Goal: Task Accomplishment & Management: Manage account settings

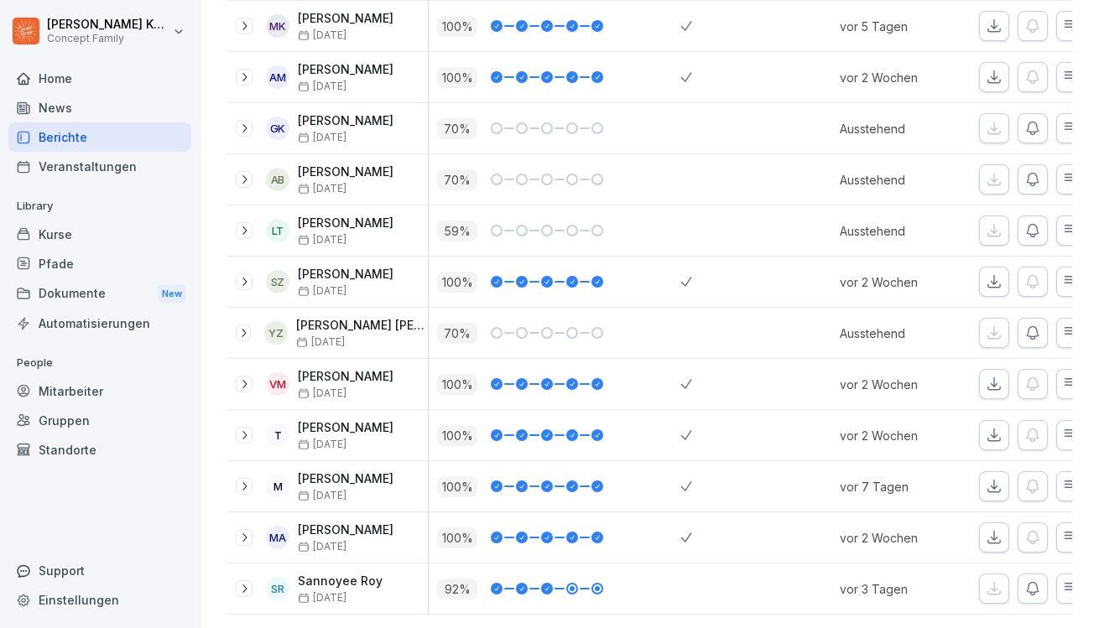
scroll to position [322, 0]
click at [129, 79] on div "Home" at bounding box center [99, 78] width 183 height 29
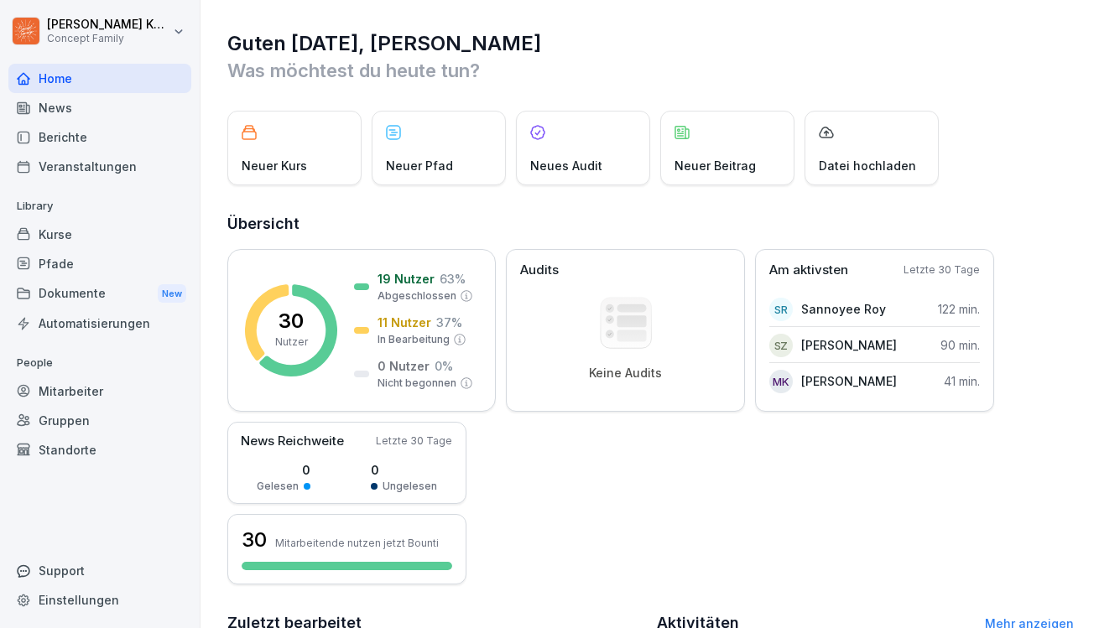
click at [105, 144] on div "Berichte" at bounding box center [99, 136] width 183 height 29
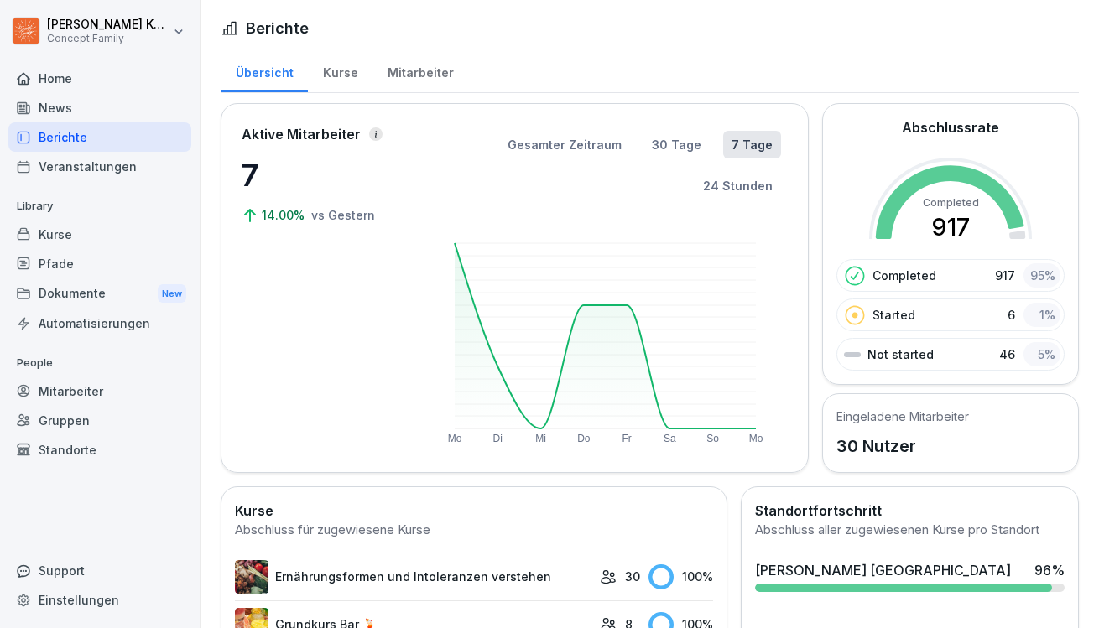
click at [341, 79] on div "Kurse" at bounding box center [340, 70] width 65 height 43
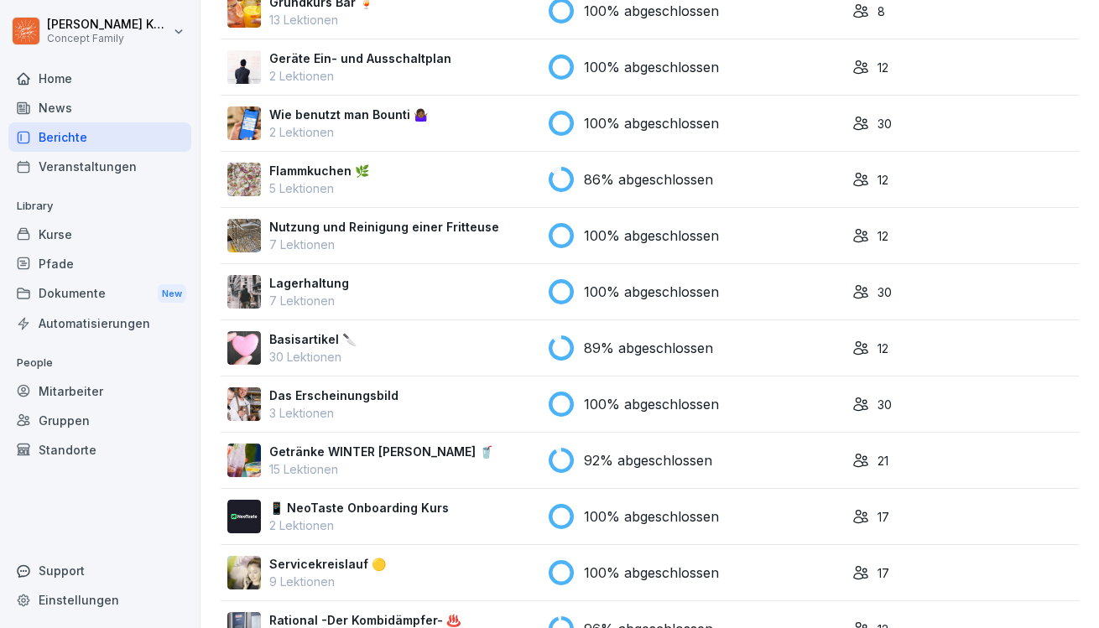
scroll to position [300, 0]
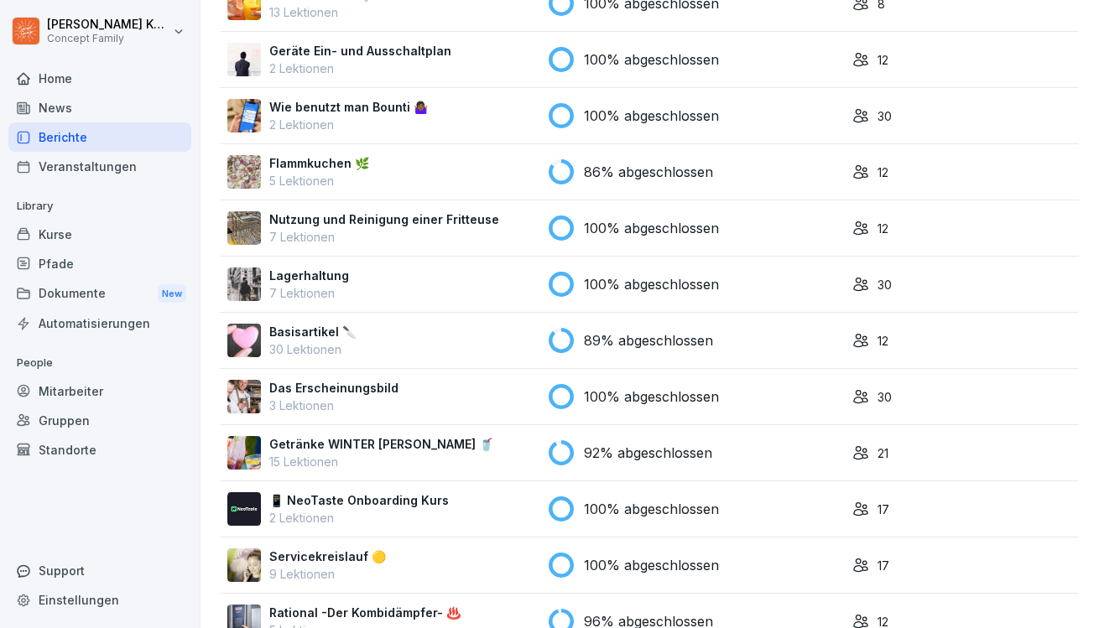
click at [448, 346] on div "Basisartikel 🔪 30 Lektionen" at bounding box center [381, 340] width 308 height 35
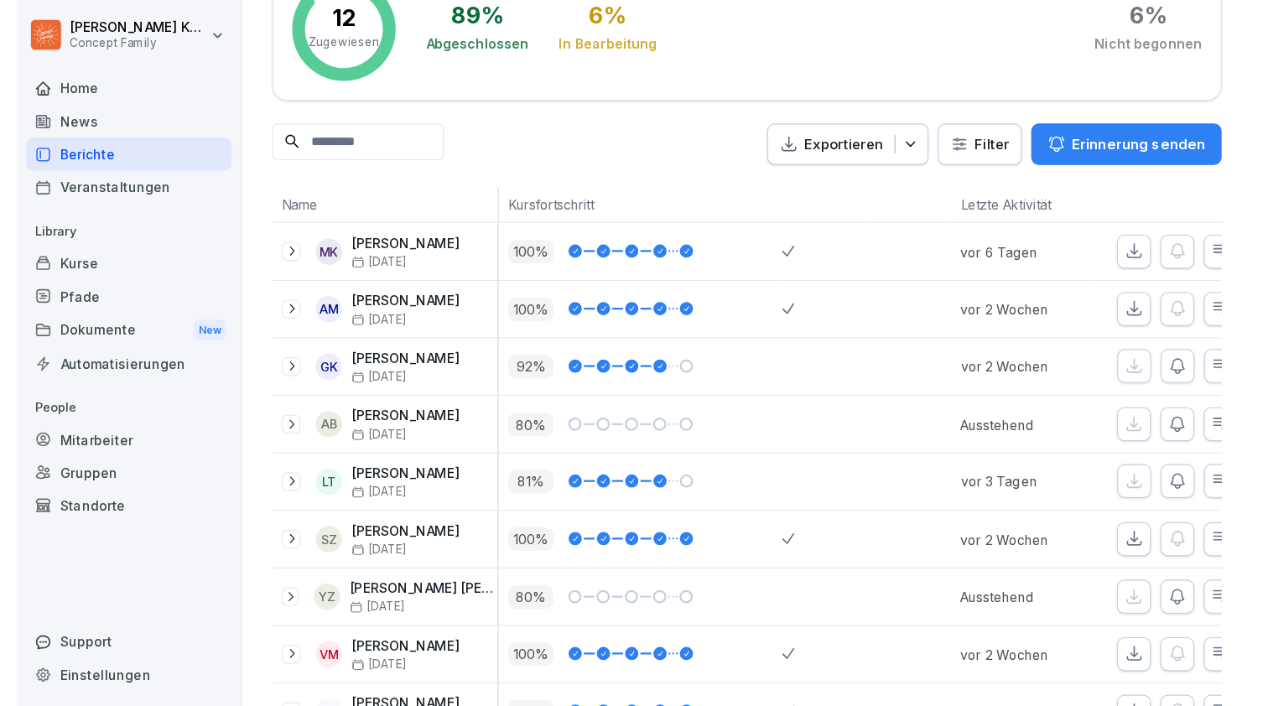
scroll to position [129, 0]
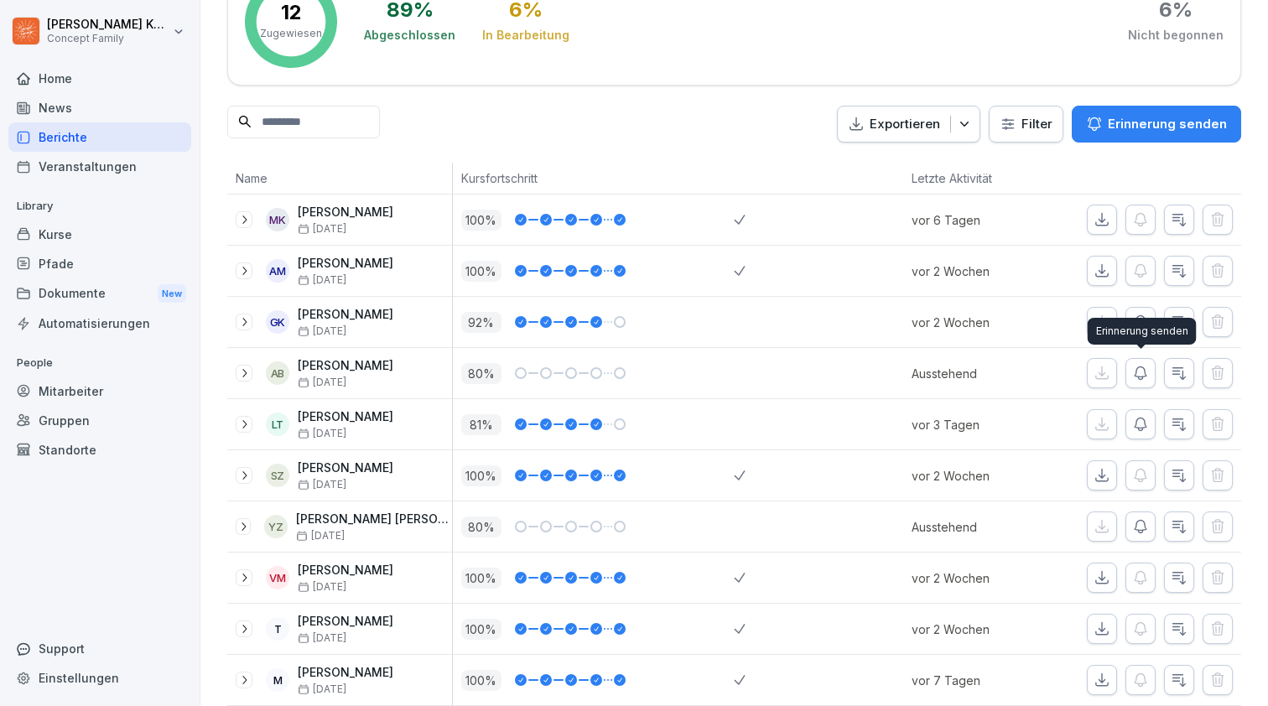
click at [1098, 373] on icon "button" at bounding box center [1140, 373] width 17 height 17
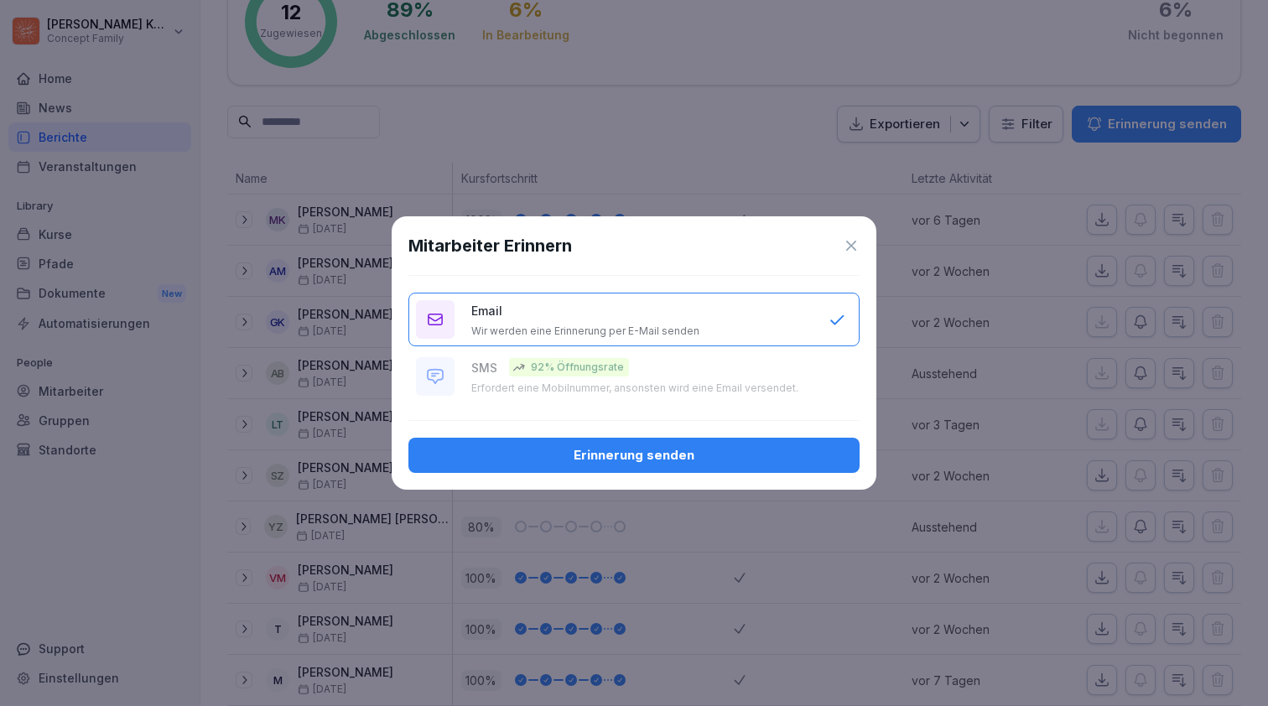
click at [697, 446] on div "Erinnerung senden" at bounding box center [634, 455] width 424 height 18
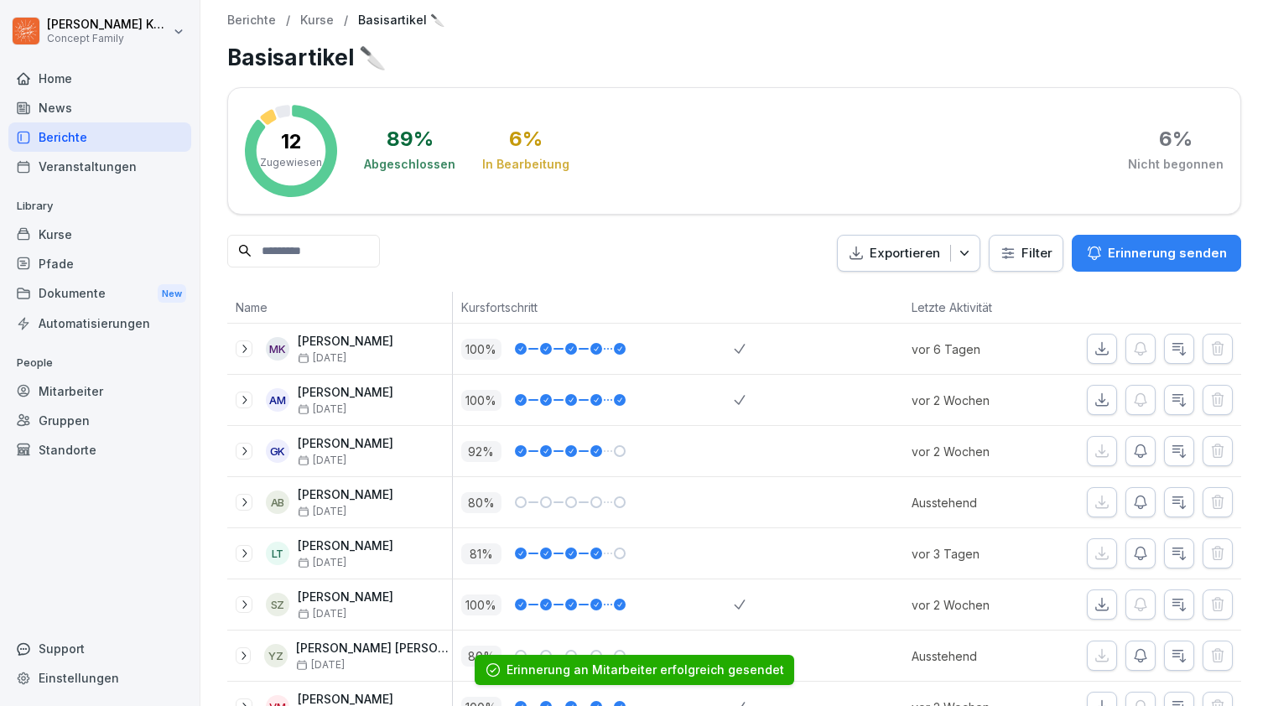
scroll to position [0, 0]
click at [111, 143] on div "Berichte" at bounding box center [99, 136] width 183 height 29
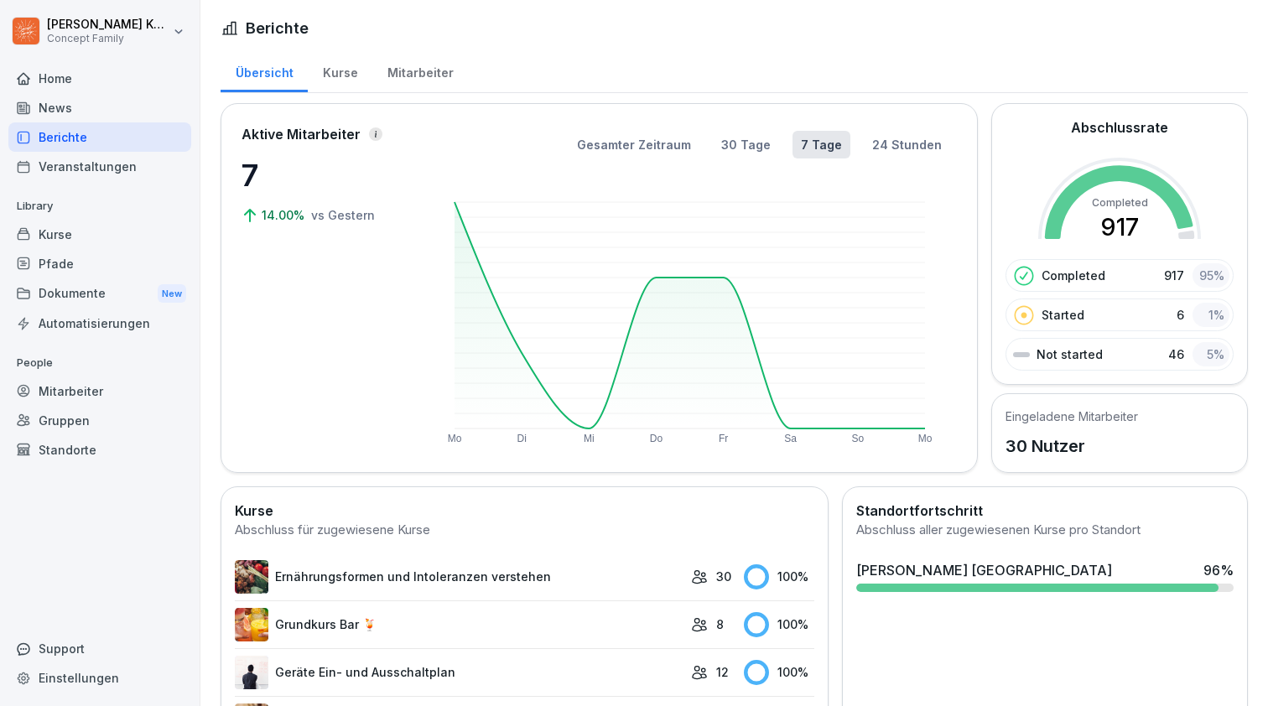
click at [351, 77] on div "Kurse" at bounding box center [340, 70] width 65 height 43
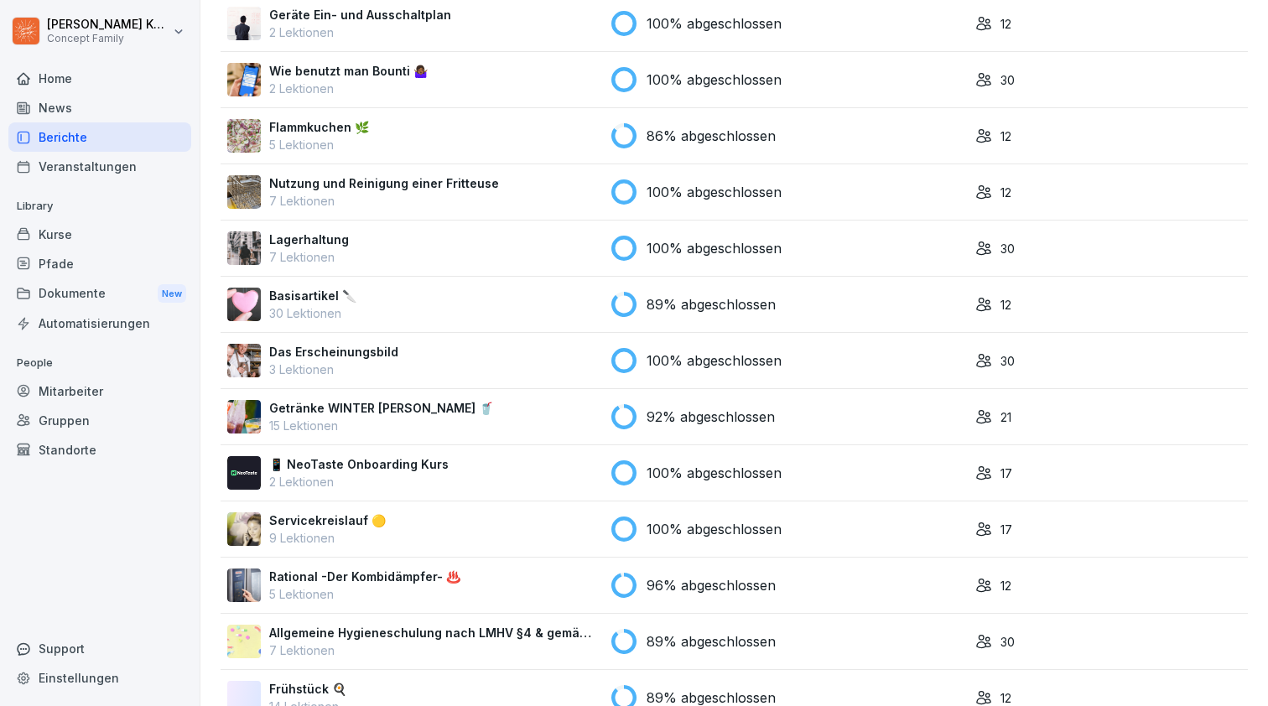
scroll to position [346, 0]
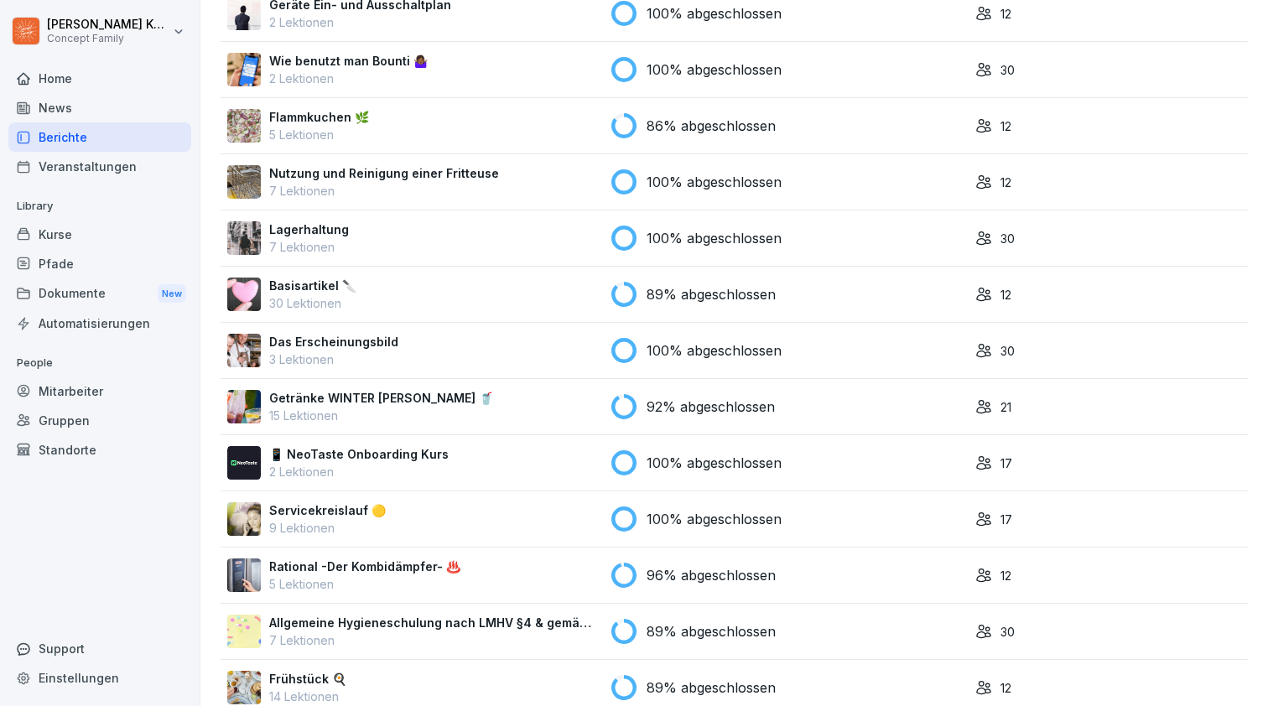
click at [493, 413] on div "Getränke WINTER Wilma Wunder 🥤 15 Lektionen" at bounding box center [412, 406] width 371 height 35
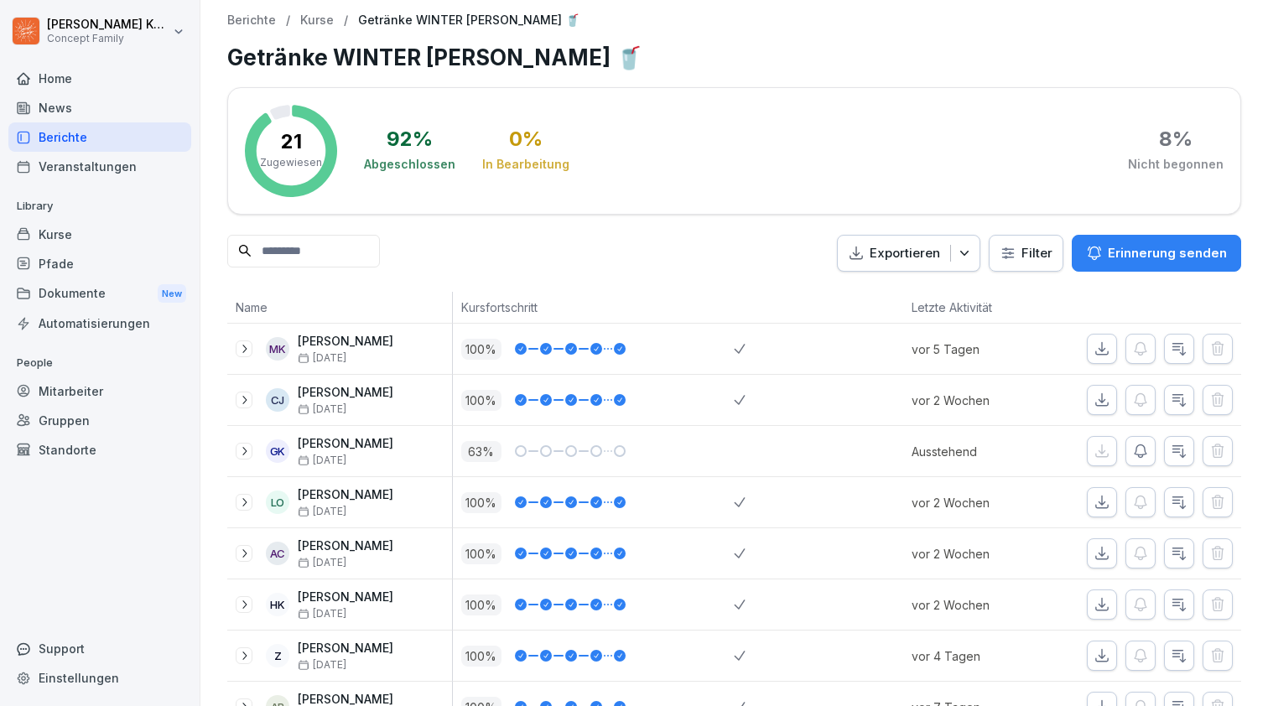
click at [1117, 247] on p "Erinnerung senden" at bounding box center [1167, 253] width 119 height 18
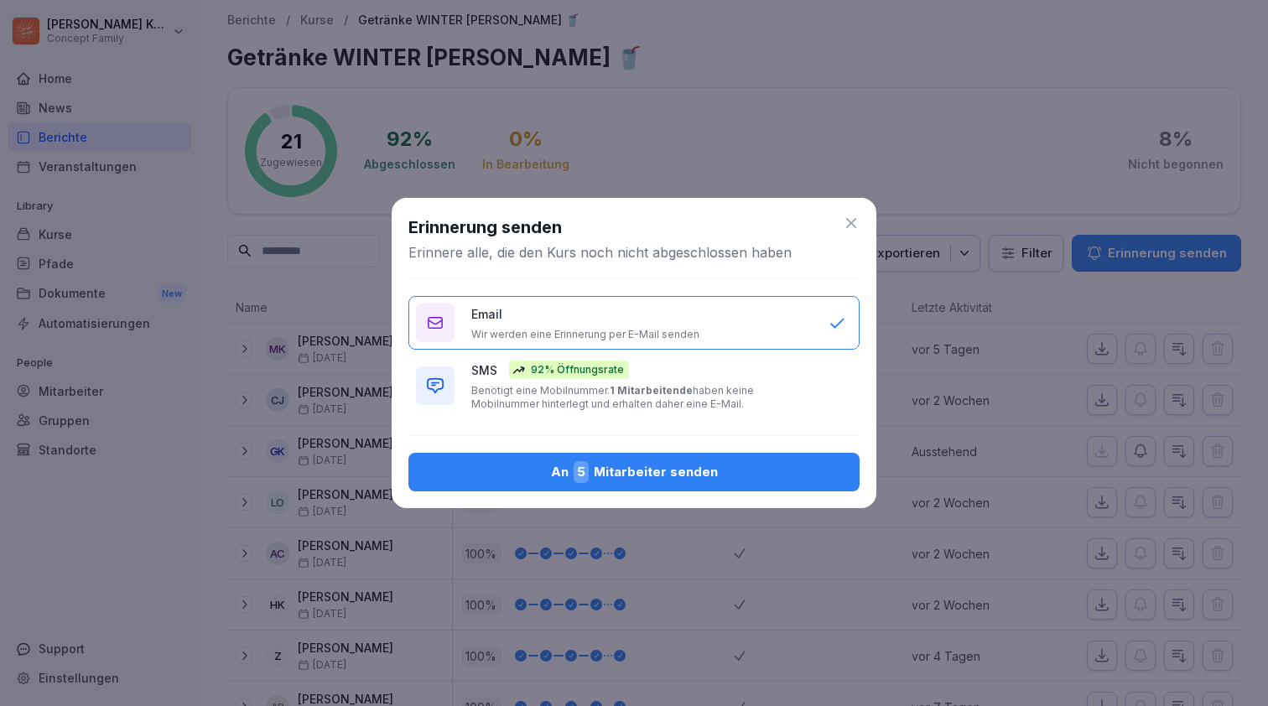
click at [712, 475] on div "An 5 Mitarbeiter senden" at bounding box center [634, 472] width 424 height 22
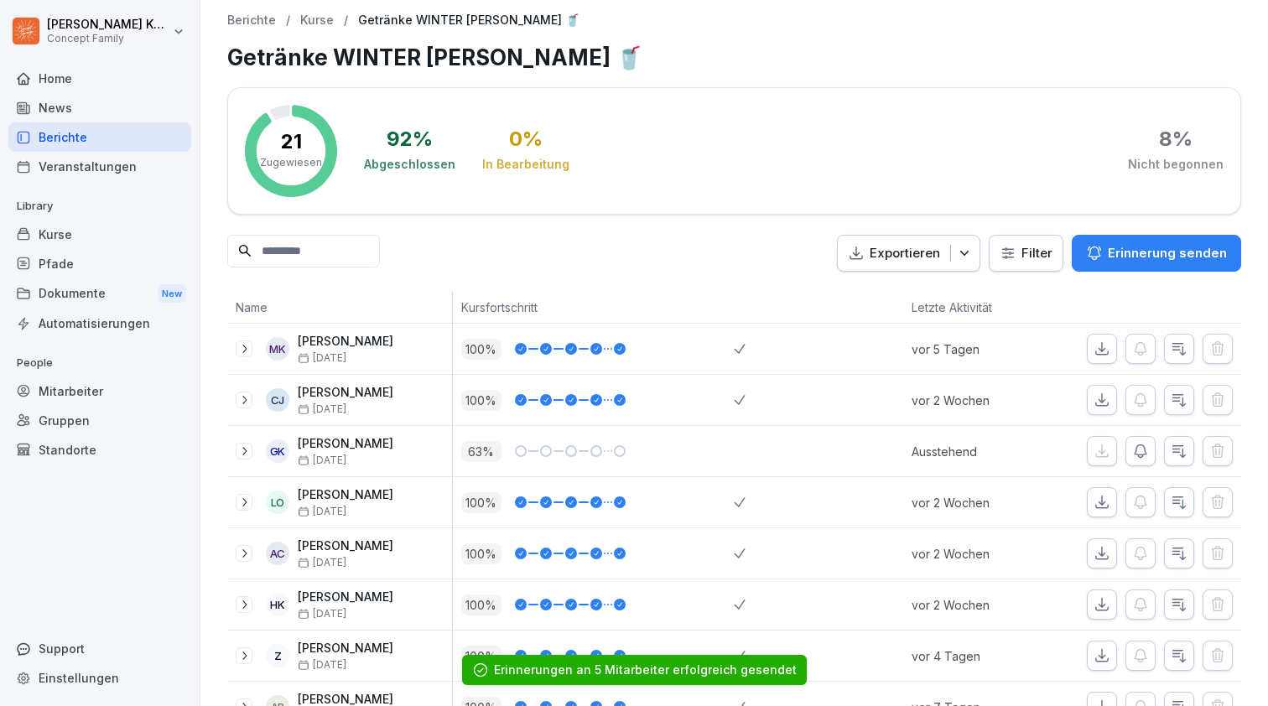
click at [313, 18] on p "Kurse" at bounding box center [317, 20] width 34 height 14
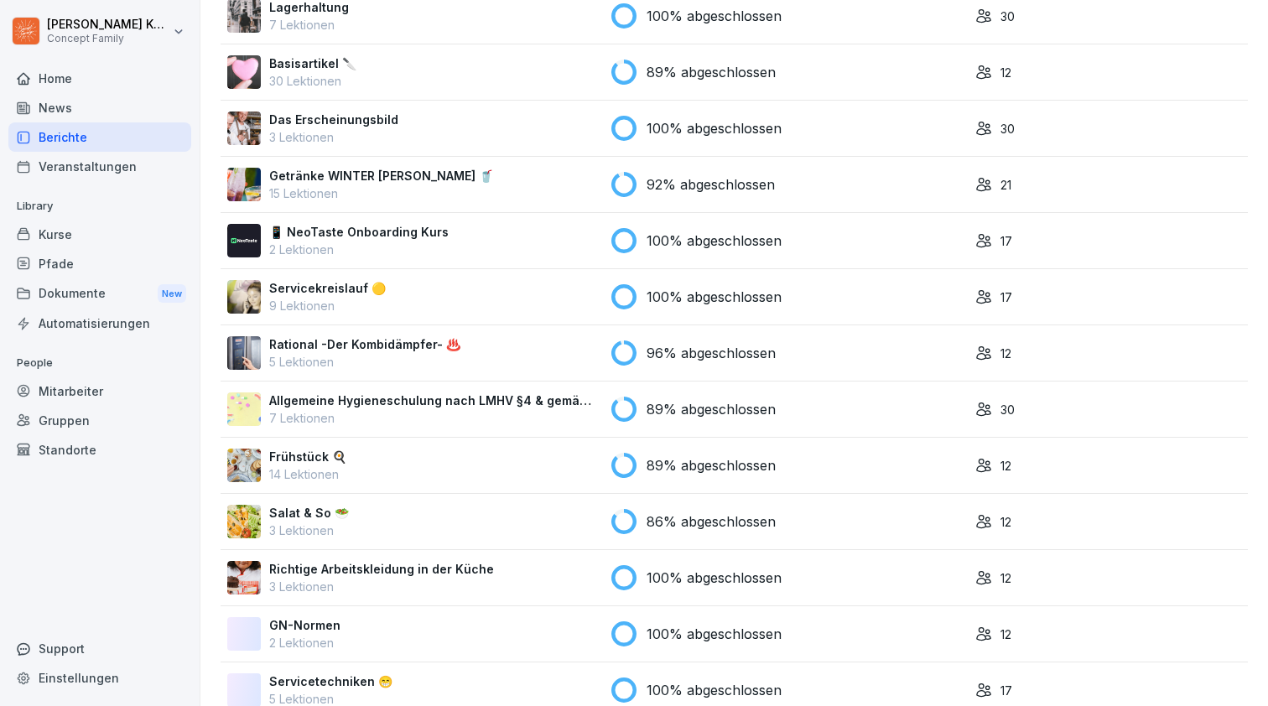
scroll to position [580, 0]
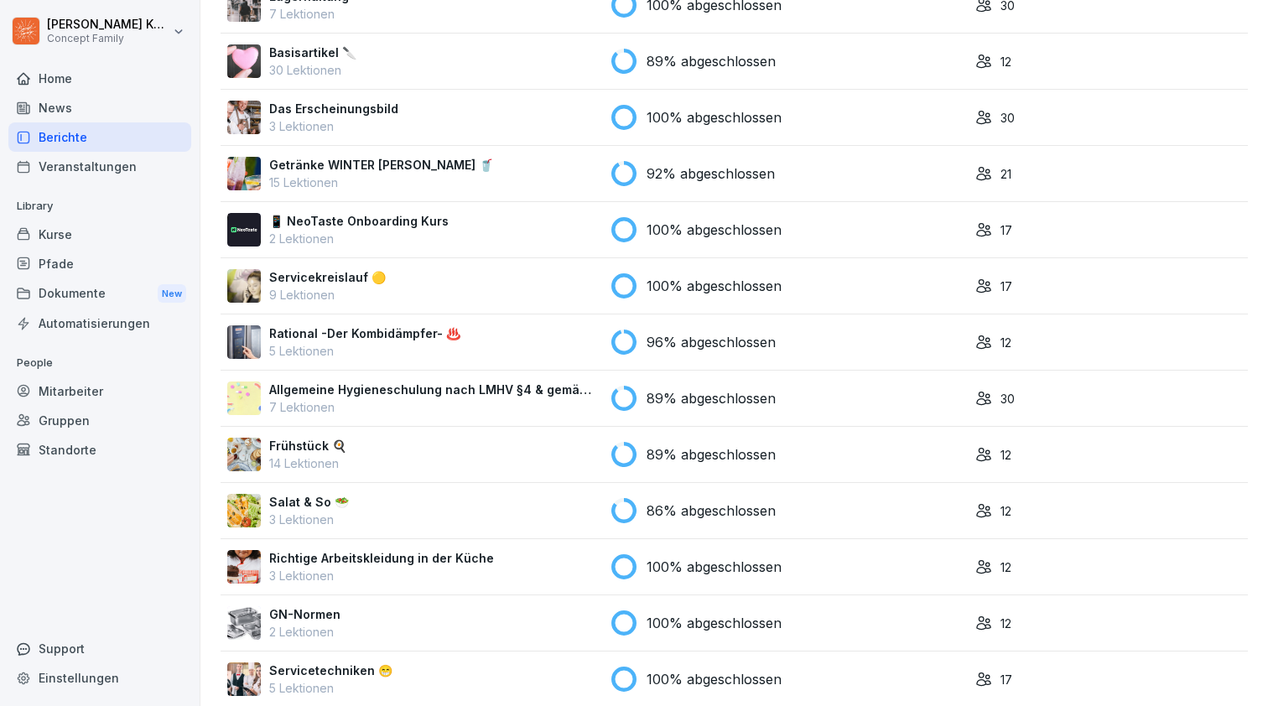
click at [474, 395] on p "Allgemeine Hygieneschulung nach LMHV §4 & gemäß §43 IFSG" at bounding box center [433, 390] width 329 height 18
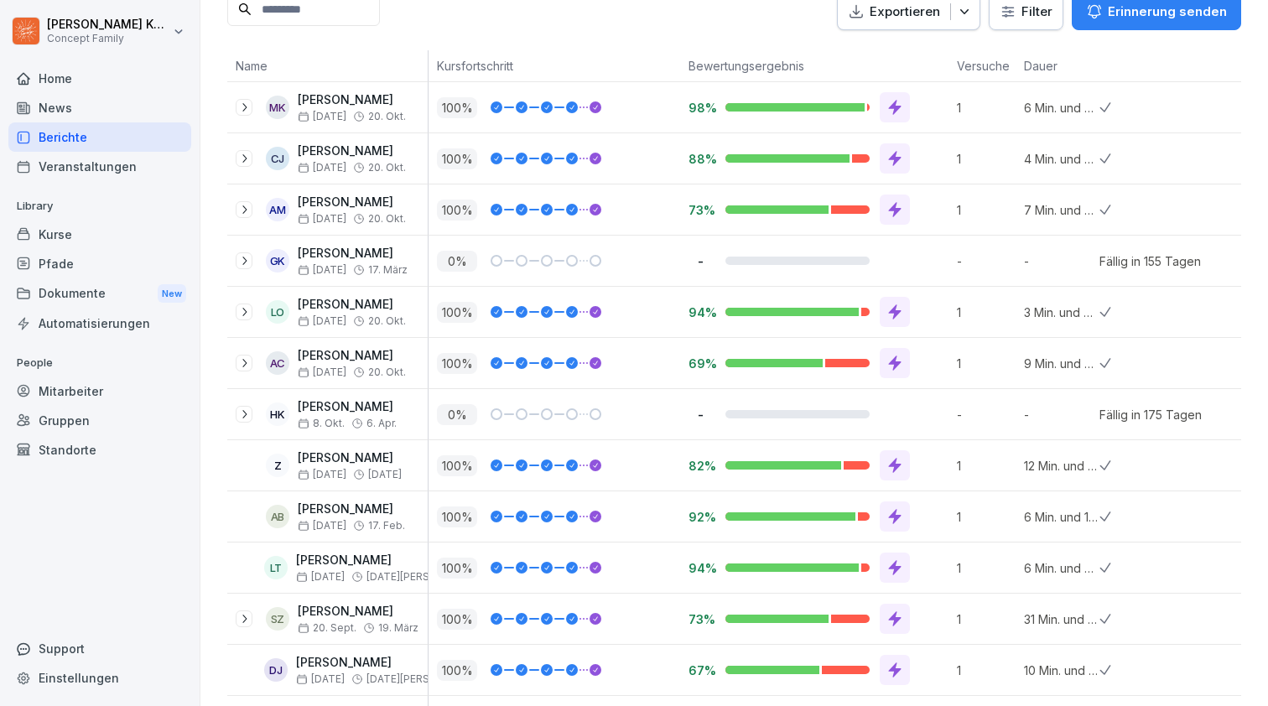
scroll to position [241, 0]
click at [101, 141] on div "Berichte" at bounding box center [99, 136] width 183 height 29
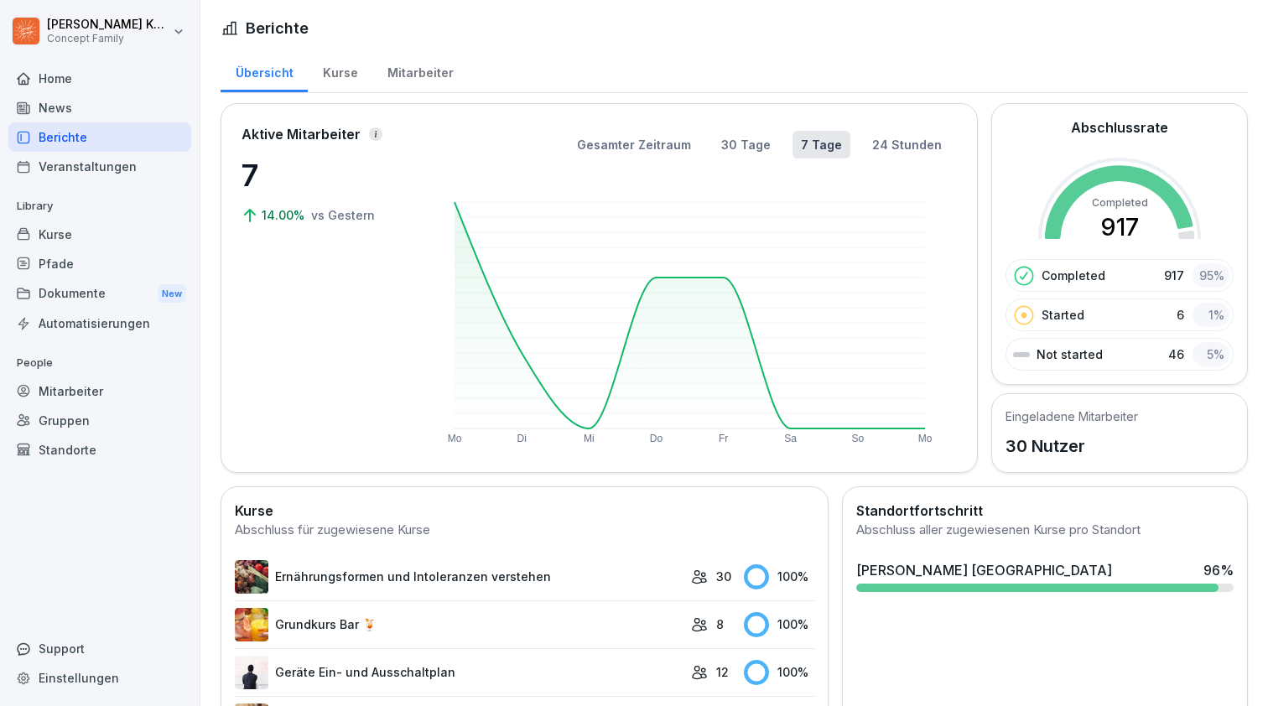
click at [351, 67] on div "Kurse" at bounding box center [340, 70] width 65 height 43
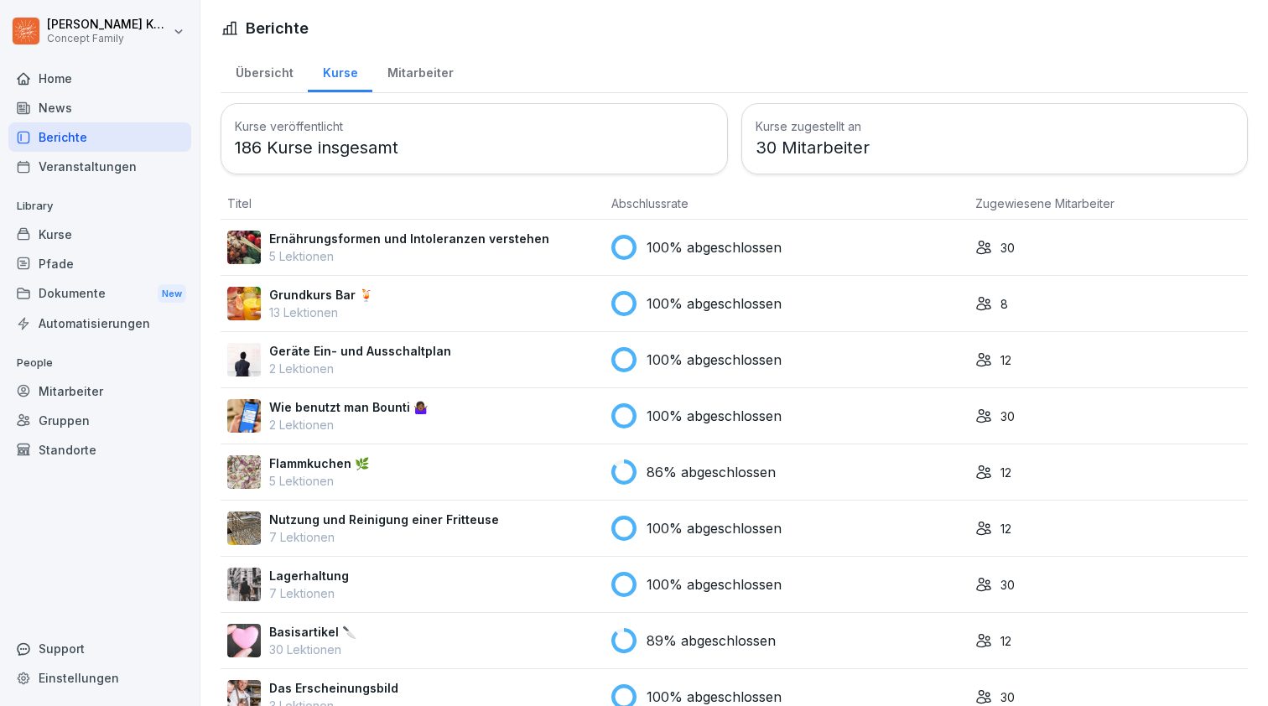
click at [51, 86] on div "Home" at bounding box center [99, 78] width 183 height 29
